Goal: Task Accomplishment & Management: Manage account settings

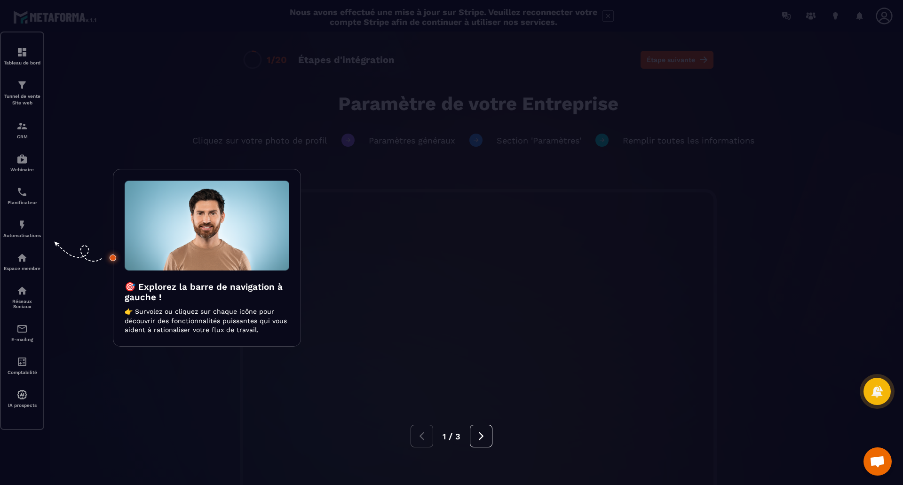
click at [871, 66] on div at bounding box center [451, 242] width 903 height 485
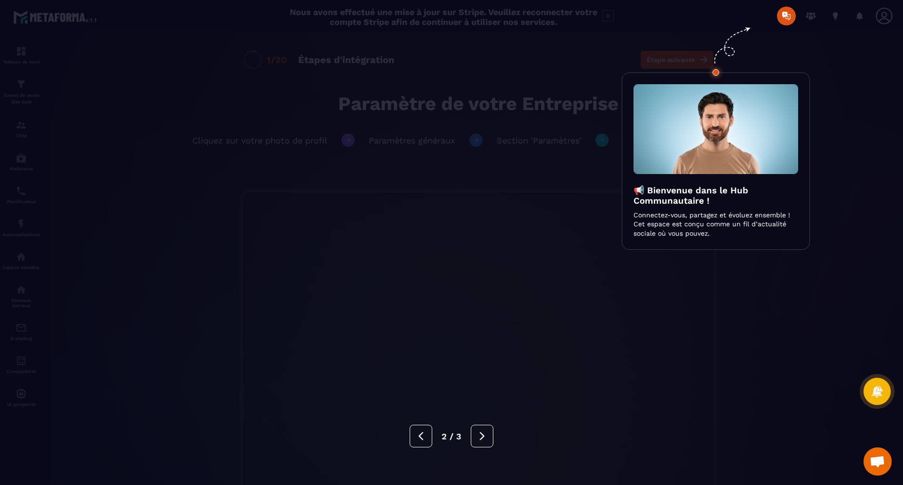
click at [874, 47] on div at bounding box center [451, 242] width 903 height 485
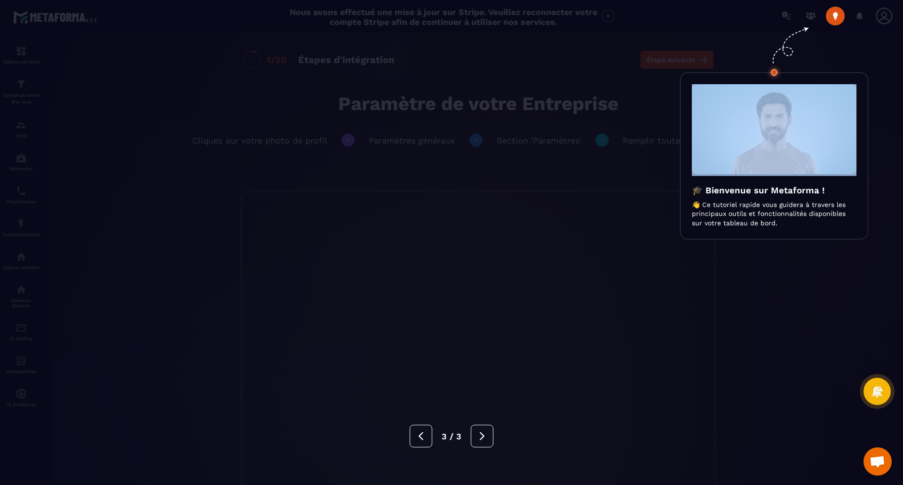
click at [874, 46] on div at bounding box center [451, 242] width 903 height 485
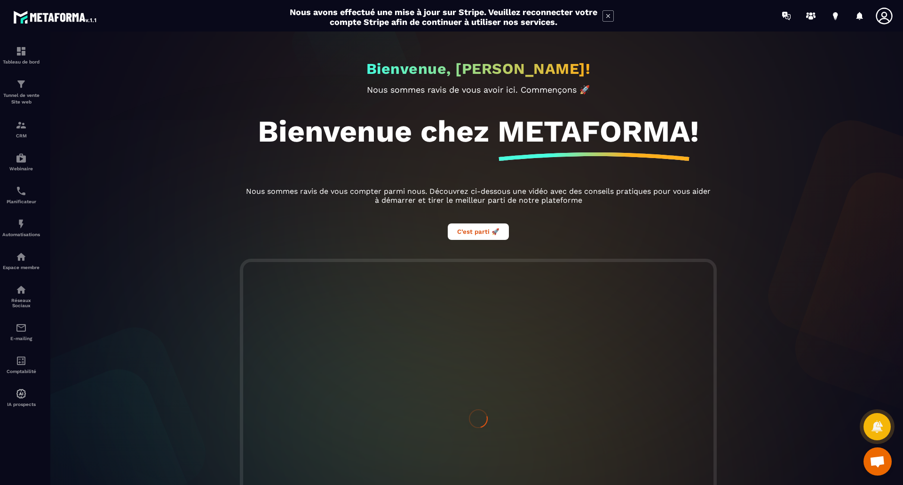
click at [881, 17] on icon at bounding box center [884, 16] width 19 height 19
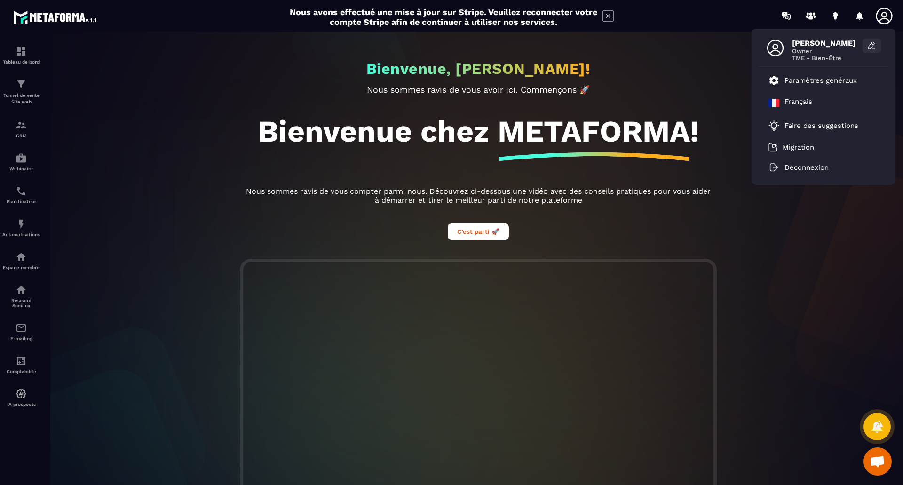
click at [873, 44] on icon at bounding box center [872, 43] width 2 height 1
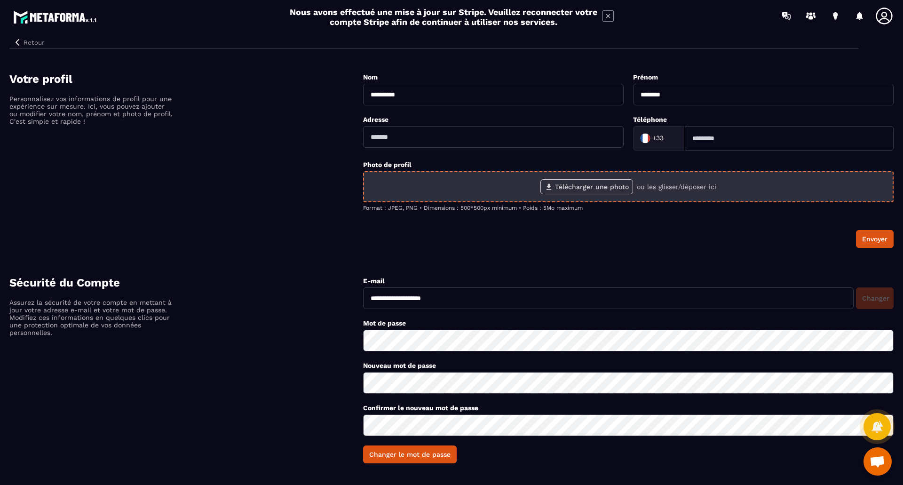
click at [595, 187] on label "Télécharger une photo" at bounding box center [586, 186] width 93 height 15
click at [0, 0] on input "Télécharger une photo" at bounding box center [0, 0] width 0 height 0
